Goal: Communication & Community: Participate in discussion

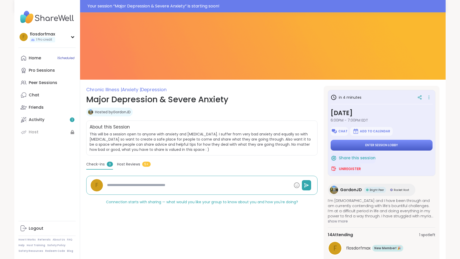
click at [381, 144] on span "Enter session lobby" at bounding box center [381, 145] width 33 height 4
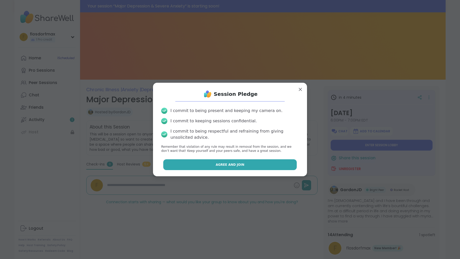
click at [223, 165] on span "Agree and Join" at bounding box center [229, 164] width 29 height 5
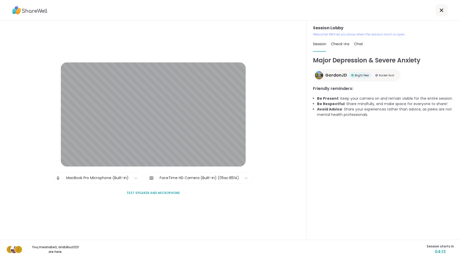
click at [337, 46] on span "Check-ins" at bounding box center [340, 43] width 18 height 5
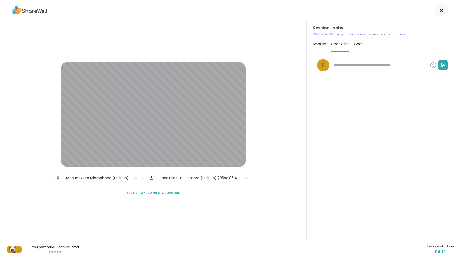
type textarea "*"
click at [357, 46] on span "Chat" at bounding box center [358, 43] width 9 height 5
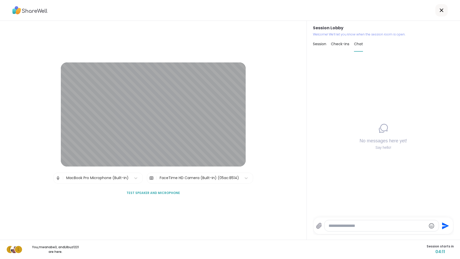
click at [321, 46] on div "Session" at bounding box center [319, 44] width 13 height 14
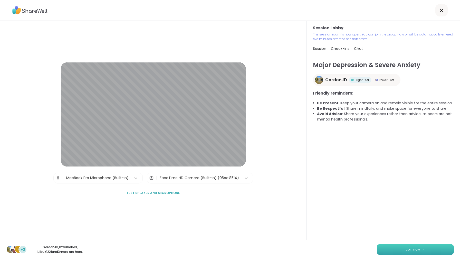
click at [416, 249] on span "Join now" at bounding box center [413, 249] width 14 height 5
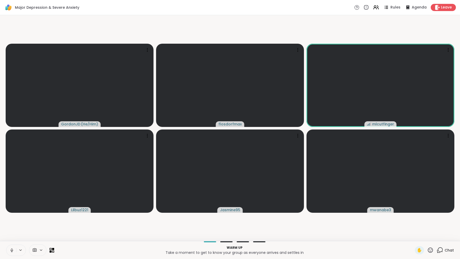
click at [230, 242] on div "Warm up Take a moment to get to know your group as everyone arrives and settles…" at bounding box center [230, 250] width 460 height 18
drag, startPoint x: 334, startPoint y: 191, endPoint x: 238, endPoint y: 253, distance: 114.8
click at [237, 253] on div "Major [MEDICAL_DATA] & Severe Anxiety Rules Agenda Leave GordonJD ( He/Him ) fl…" at bounding box center [230, 129] width 460 height 259
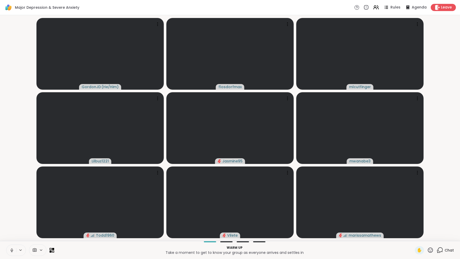
click at [11, 254] on button at bounding box center [11, 249] width 10 height 11
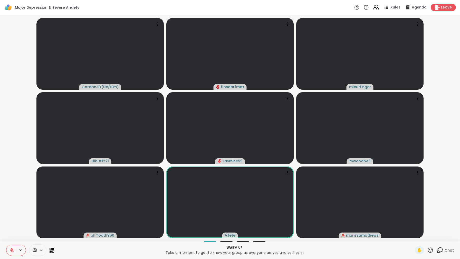
click at [10, 252] on button at bounding box center [11, 249] width 10 height 11
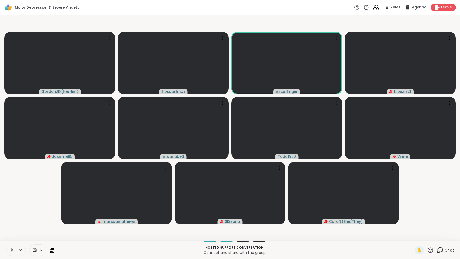
click at [12, 251] on icon at bounding box center [11, 250] width 5 height 5
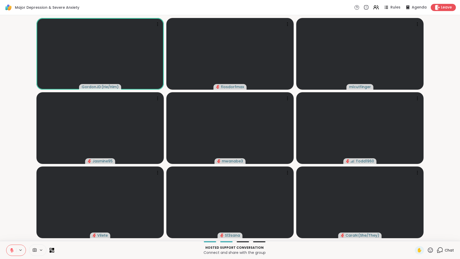
click at [11, 249] on icon at bounding box center [11, 250] width 5 height 5
click at [13, 248] on icon at bounding box center [11, 250] width 5 height 5
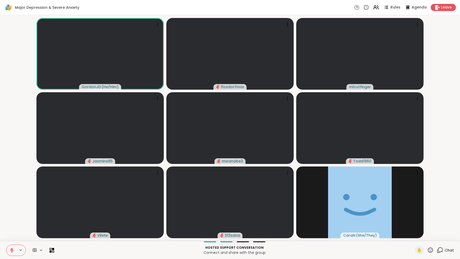
click at [13, 249] on icon at bounding box center [11, 250] width 5 height 5
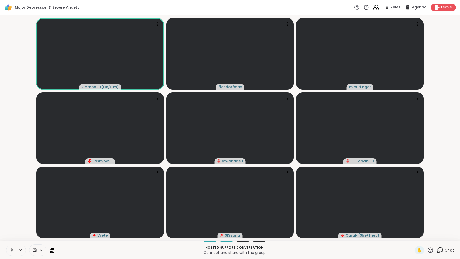
click at [13, 250] on icon at bounding box center [11, 250] width 5 height 5
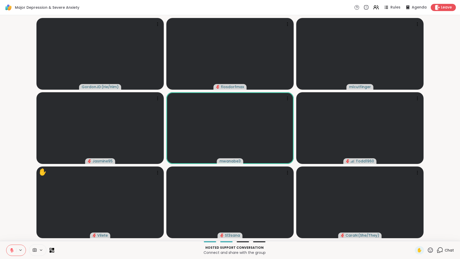
click at [14, 252] on icon at bounding box center [11, 250] width 5 height 5
click at [13, 249] on icon at bounding box center [11, 250] width 5 height 5
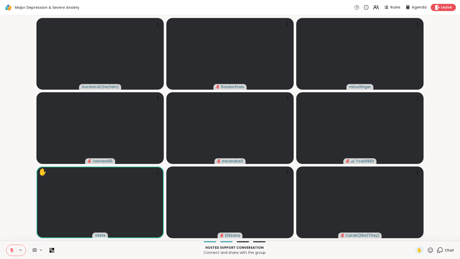
click at [10, 251] on icon at bounding box center [11, 250] width 5 height 5
click at [9, 251] on icon at bounding box center [11, 250] width 5 height 5
click at [417, 249] on div "✋" at bounding box center [419, 250] width 9 height 8
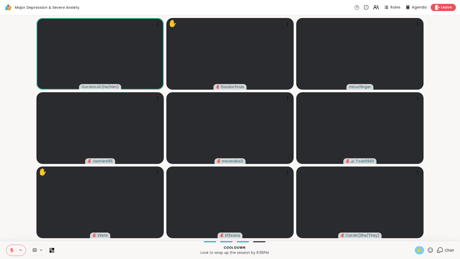
click at [12, 250] on icon at bounding box center [11, 250] width 5 height 5
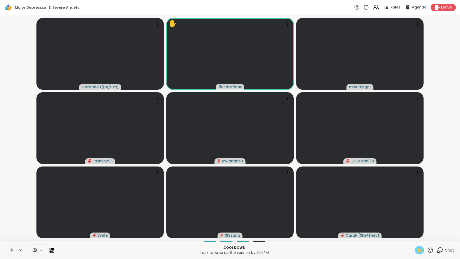
click at [12, 251] on icon at bounding box center [11, 251] width 1 height 0
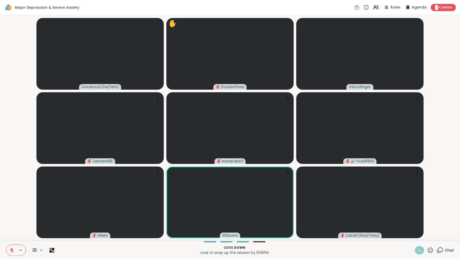
click at [417, 250] on div "✋" at bounding box center [419, 250] width 9 height 8
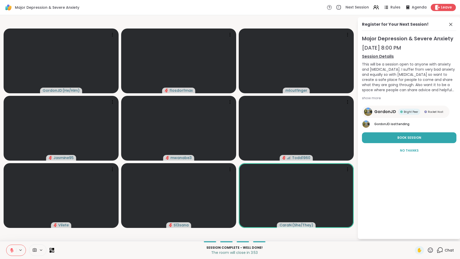
click at [13, 248] on icon at bounding box center [11, 250] width 5 height 5
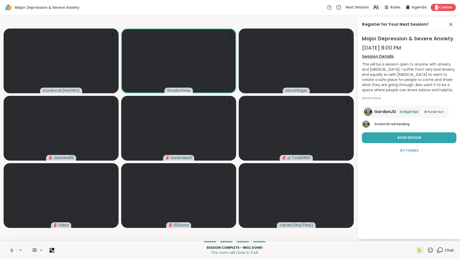
click at [13, 248] on icon at bounding box center [11, 250] width 5 height 5
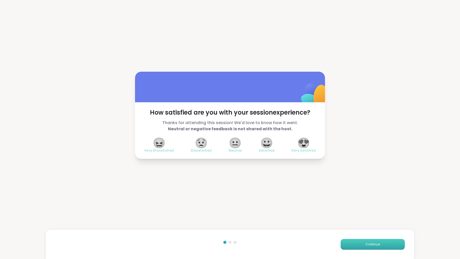
click at [359, 246] on button "Continue" at bounding box center [372, 244] width 64 height 11
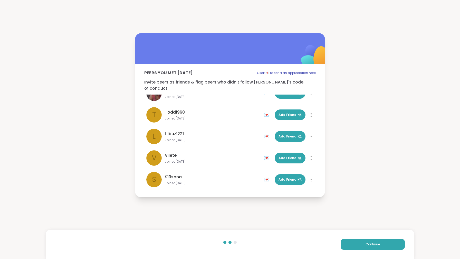
scroll to position [13, 0]
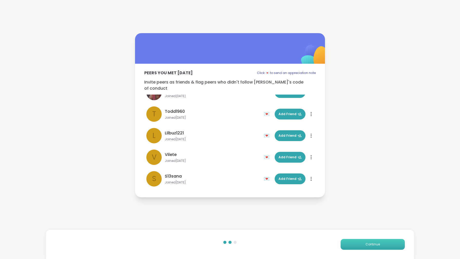
click at [364, 246] on button "Continue" at bounding box center [372, 244] width 64 height 11
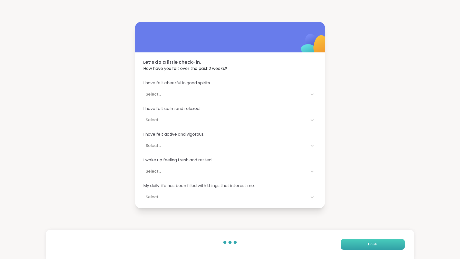
click at [364, 246] on button "Finish" at bounding box center [372, 244] width 64 height 11
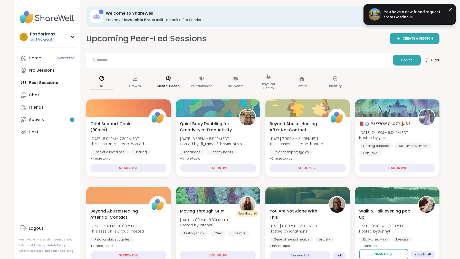
click at [171, 80] on div "Mental Health" at bounding box center [168, 83] width 31 height 26
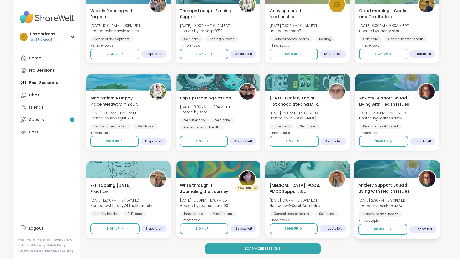
scroll to position [647, 0]
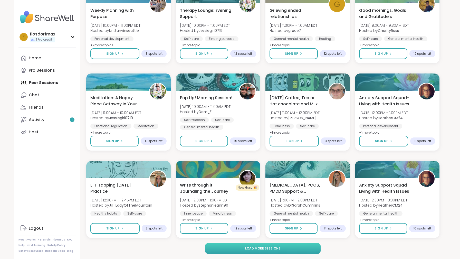
click at [309, 244] on button "Load more sessions" at bounding box center [263, 248] width 116 height 11
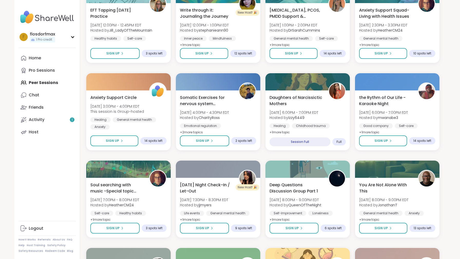
scroll to position [826, 0]
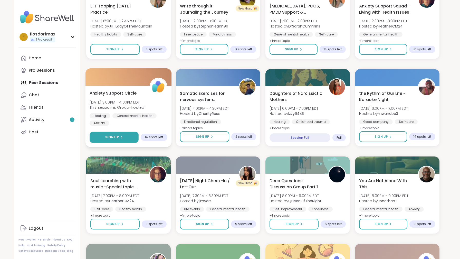
click at [122, 138] on icon at bounding box center [121, 136] width 3 height 3
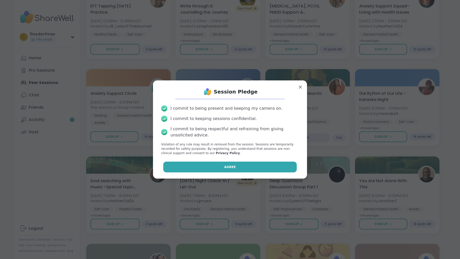
click at [181, 162] on button "Agree" at bounding box center [230, 166] width 134 height 11
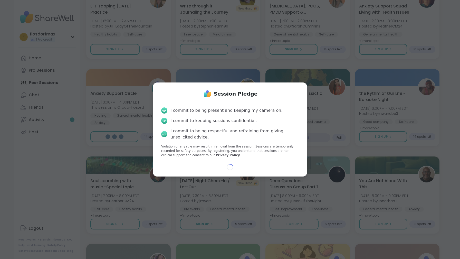
select select "**"
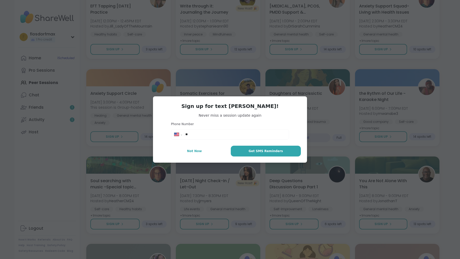
click at [231, 133] on input "**" at bounding box center [235, 134] width 100 height 5
click at [203, 149] on button "Not Now" at bounding box center [194, 150] width 71 height 11
type textarea "*"
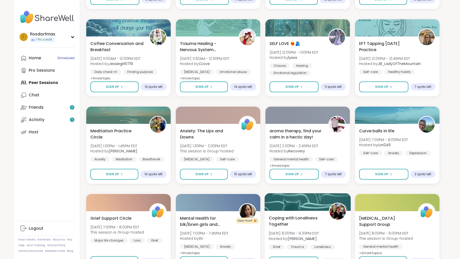
scroll to position [1244, 0]
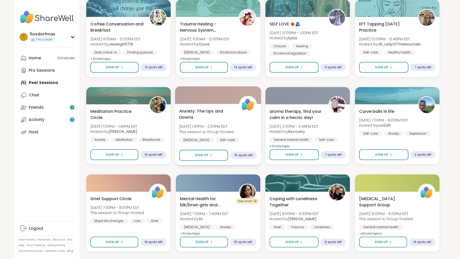
click at [221, 120] on span "Anxiety: The Ups and Downs" at bounding box center [206, 114] width 54 height 13
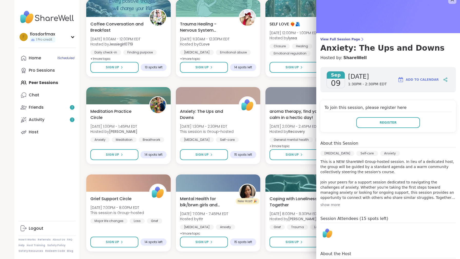
scroll to position [8, 0]
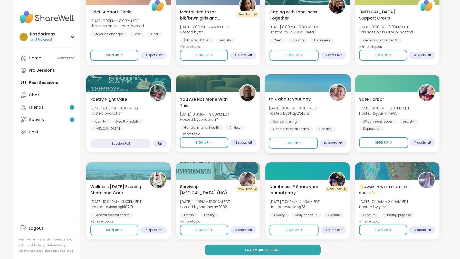
scroll to position [1432, 0]
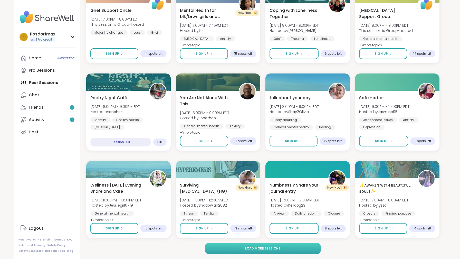
click at [306, 251] on button "Load more sessions" at bounding box center [263, 248] width 116 height 11
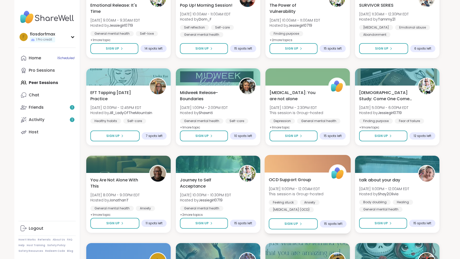
scroll to position [1709, 0]
